Goal: Check status: Check status

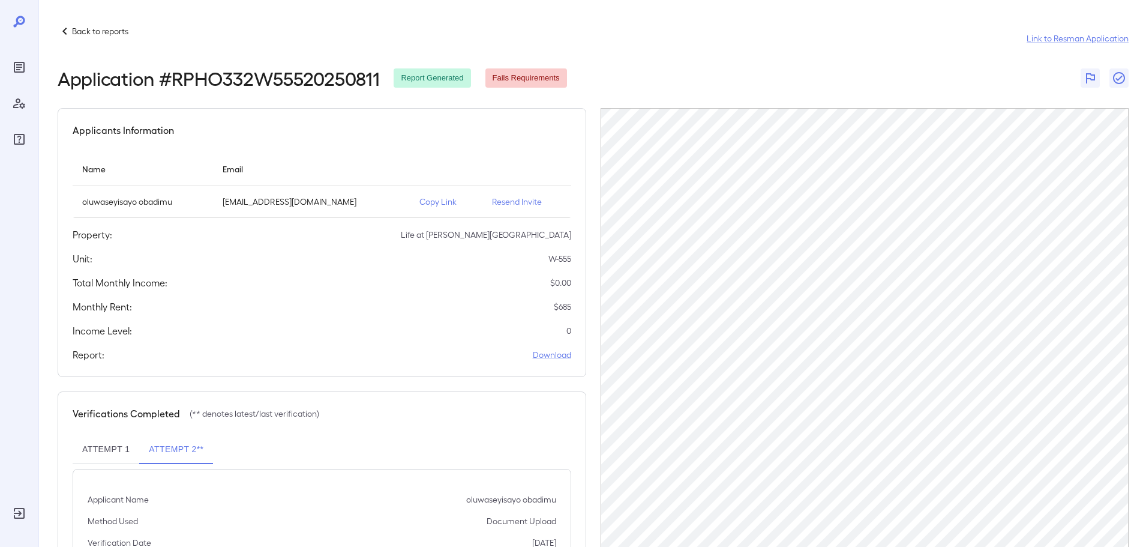
click at [80, 35] on p "Back to reports" at bounding box center [100, 31] width 56 height 12
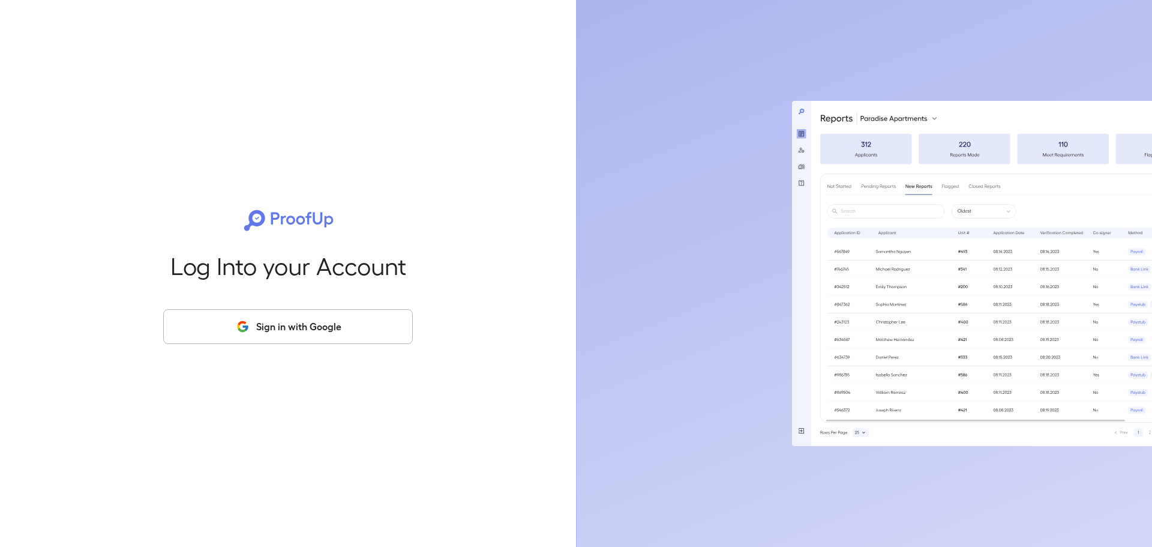
click at [334, 335] on button "Sign in with Google" at bounding box center [288, 326] width 250 height 35
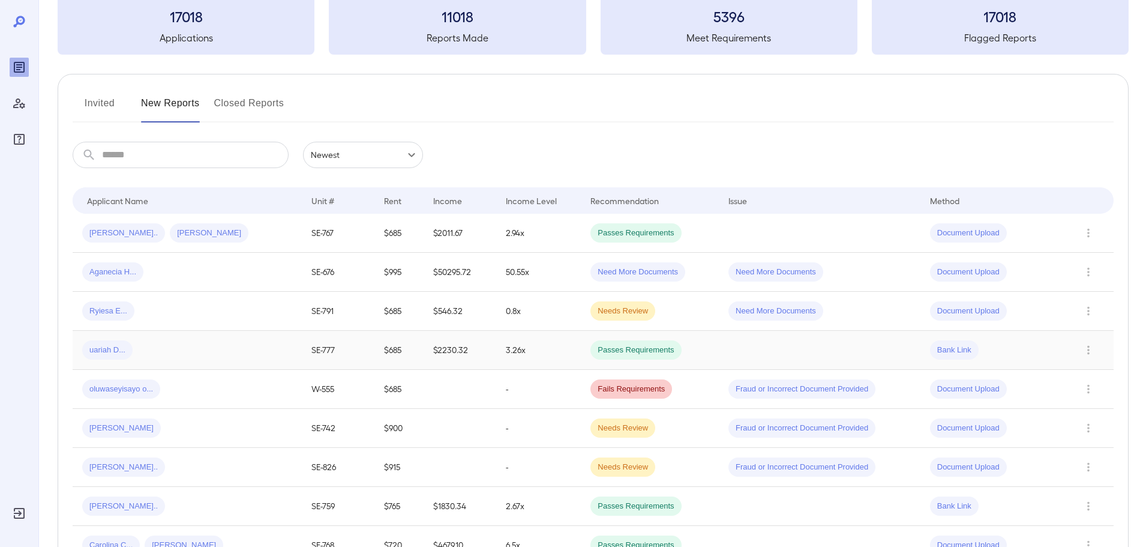
scroll to position [240, 0]
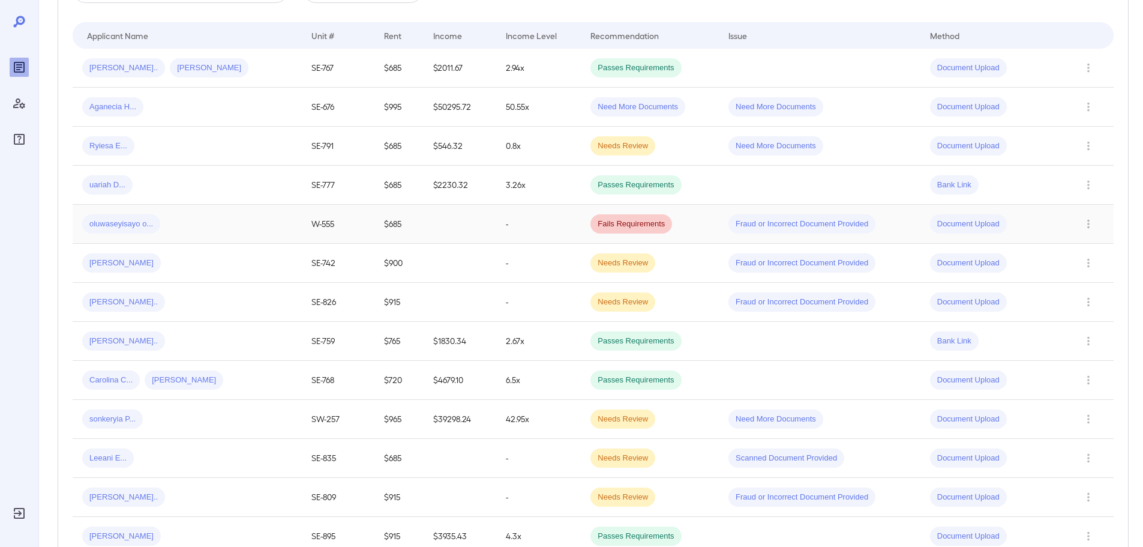
click at [236, 214] on div "oluwaseyisayo o..." at bounding box center [187, 223] width 210 height 19
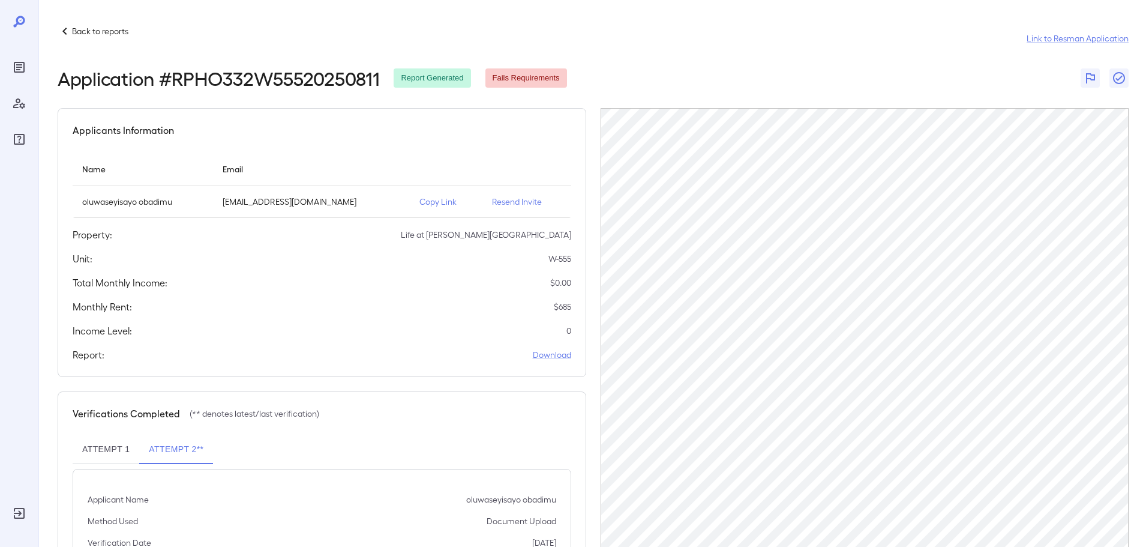
click at [436, 204] on p "Copy Link" at bounding box center [445, 202] width 53 height 12
click at [109, 30] on p "Back to reports" at bounding box center [100, 31] width 56 height 12
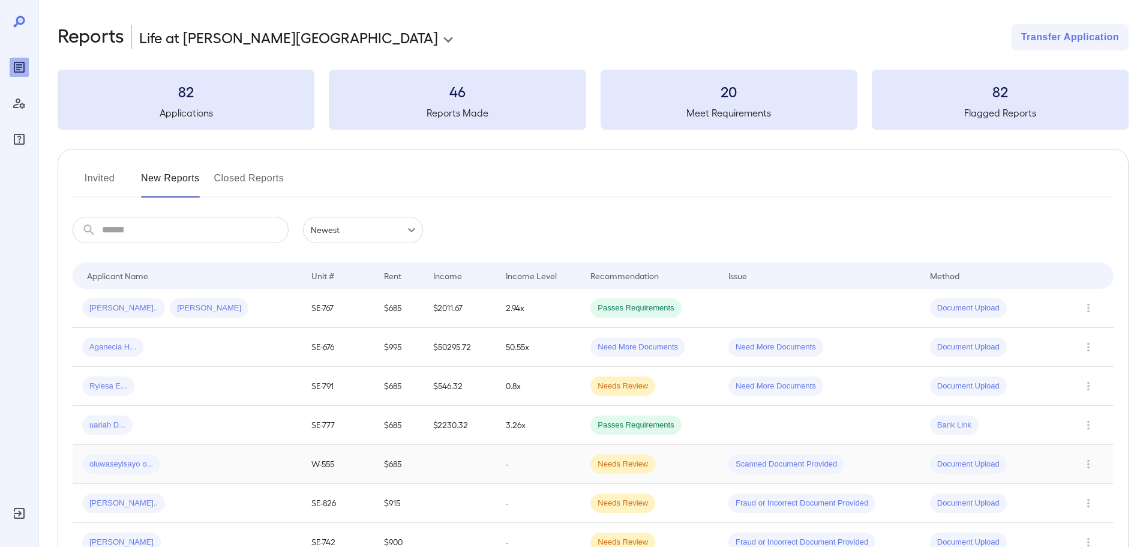
click at [459, 470] on td at bounding box center [460, 464] width 73 height 39
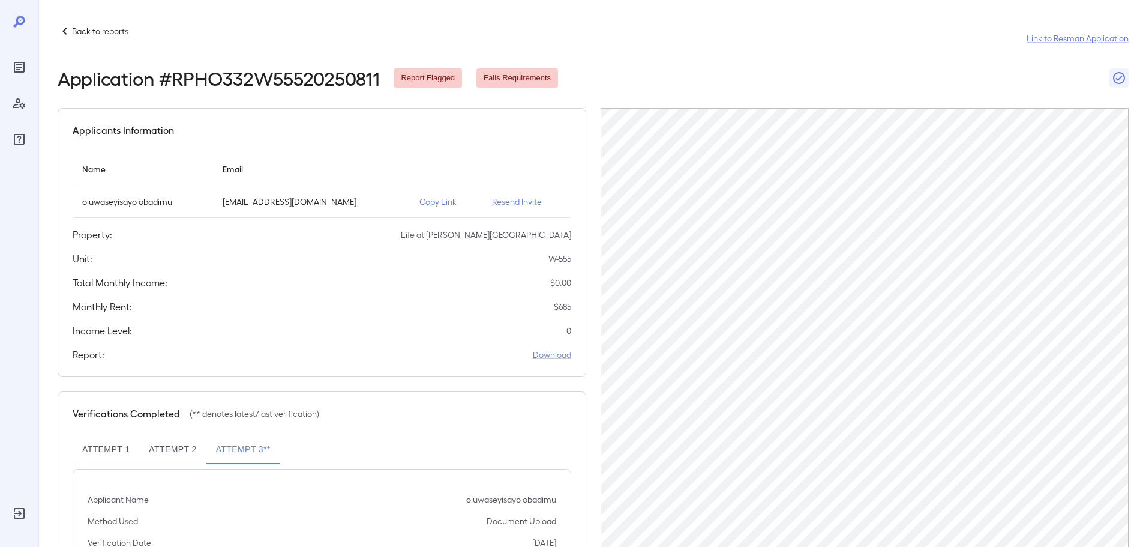
click at [395, 17] on div "Back to reports Link to Resman Application Application # RPHO332W55520250811 Re…" at bounding box center [590, 333] width 1105 height 667
